Goal: Information Seeking & Learning: Learn about a topic

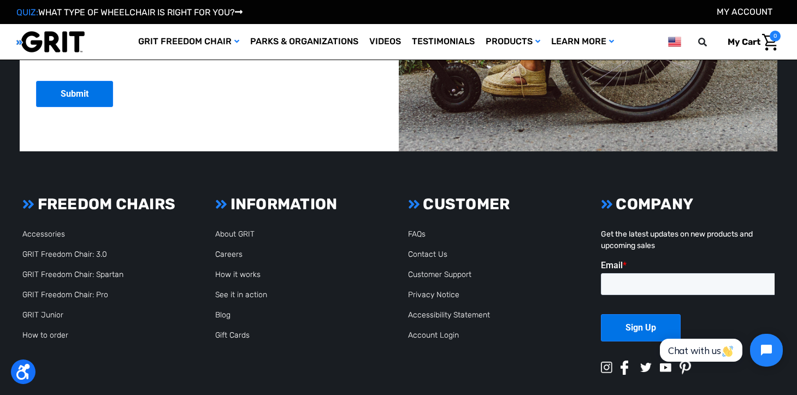
scroll to position [2832, 0]
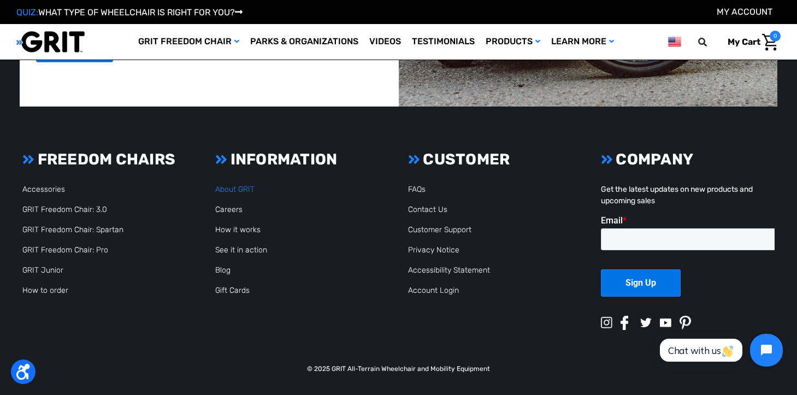
click at [234, 188] on link "About GRIT" at bounding box center [234, 189] width 39 height 9
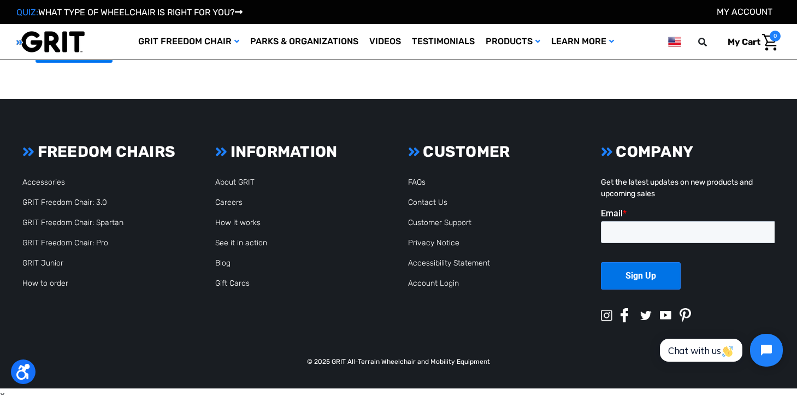
scroll to position [2858, 0]
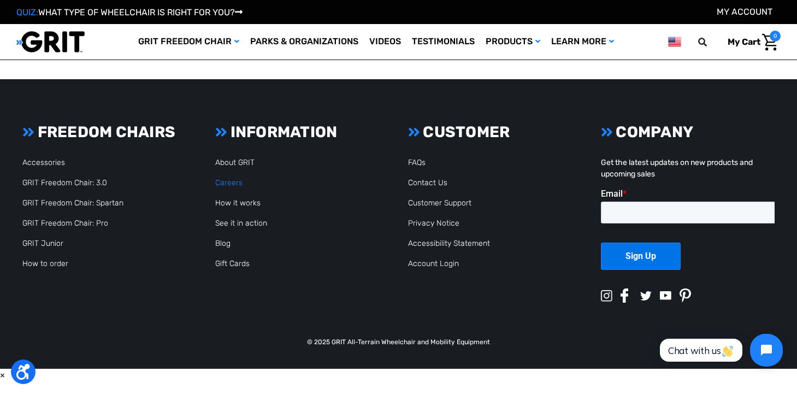
click at [225, 182] on link "Careers" at bounding box center [228, 182] width 27 height 9
